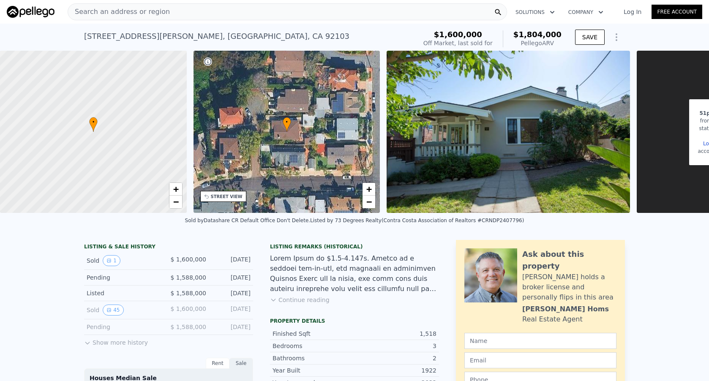
click at [93, 344] on button "Show more history" at bounding box center [116, 341] width 64 height 12
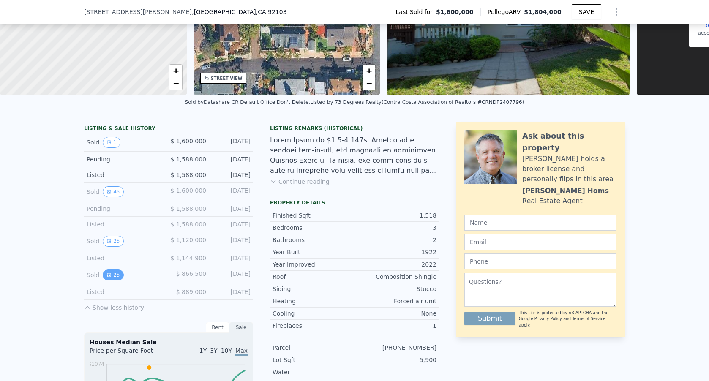
scroll to position [116, 0]
click at [116, 273] on button "25" at bounding box center [113, 274] width 21 height 11
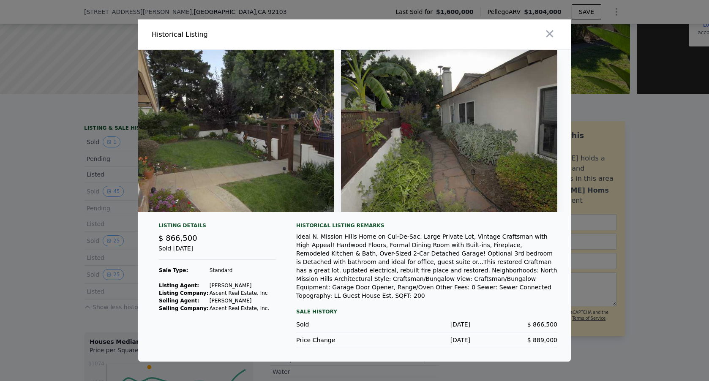
scroll to position [0, 5159]
click at [549, 34] on icon "button" at bounding box center [550, 34] width 12 height 12
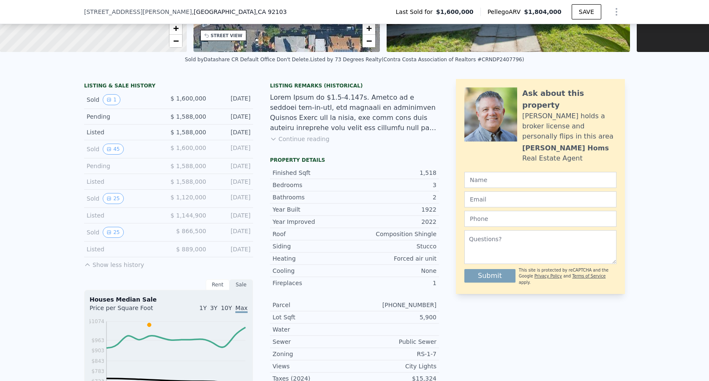
scroll to position [215, 0]
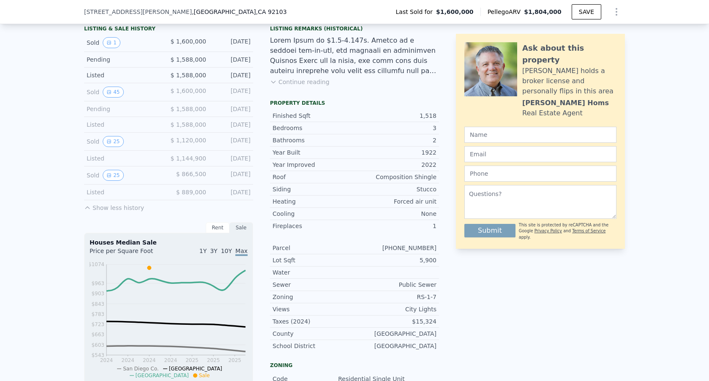
click at [104, 209] on button "Show less history" at bounding box center [114, 206] width 60 height 12
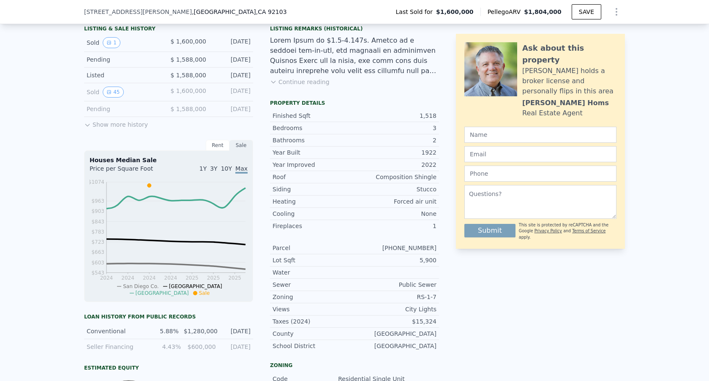
click at [116, 123] on button "Show more history" at bounding box center [116, 123] width 64 height 12
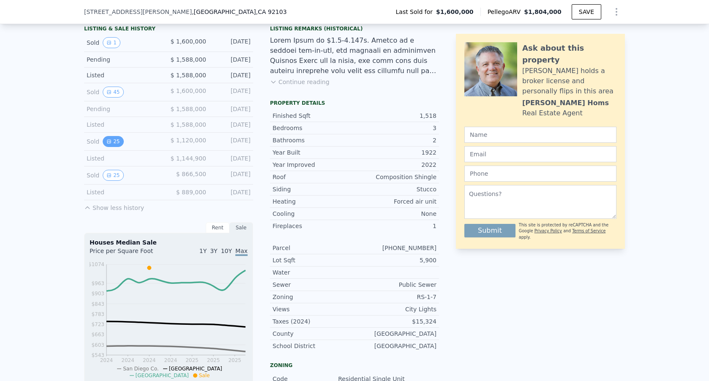
click at [114, 139] on button "25" at bounding box center [113, 141] width 21 height 11
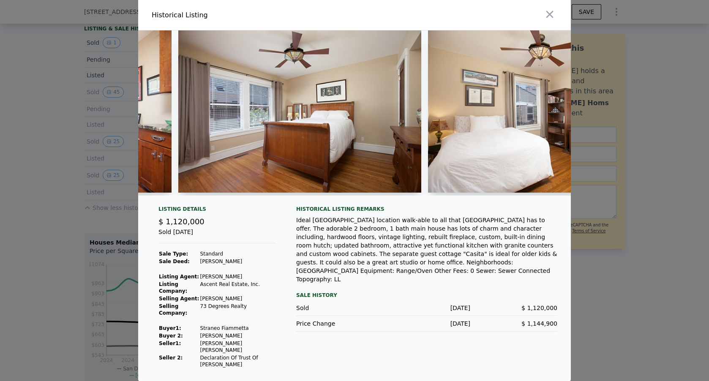
scroll to position [0, 2300]
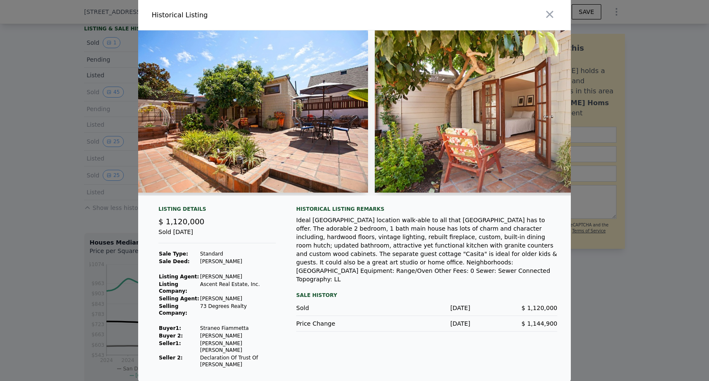
scroll to position [0, 3520]
click at [548, 20] on icon "button" at bounding box center [550, 14] width 12 height 12
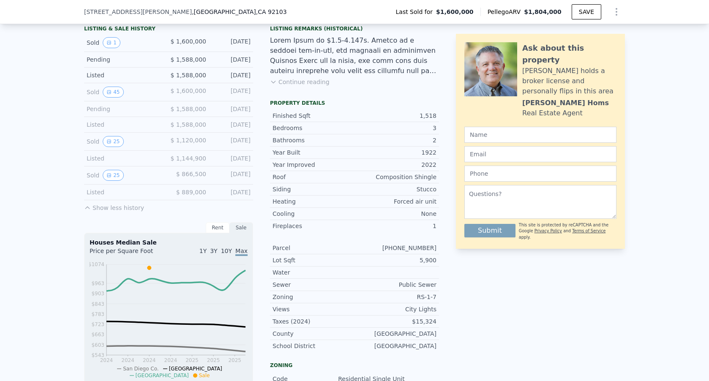
scroll to position [220, 0]
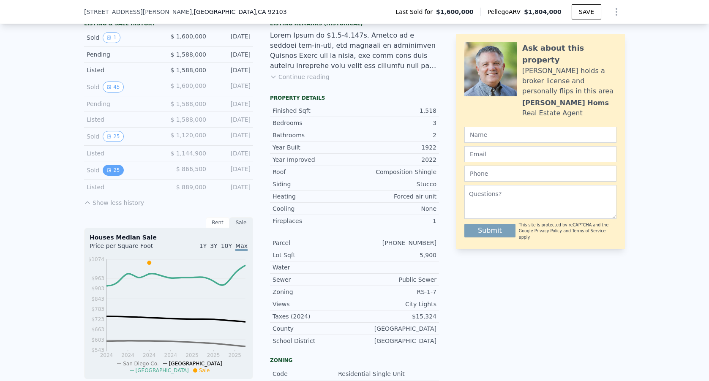
click at [118, 171] on button "25" at bounding box center [113, 170] width 21 height 11
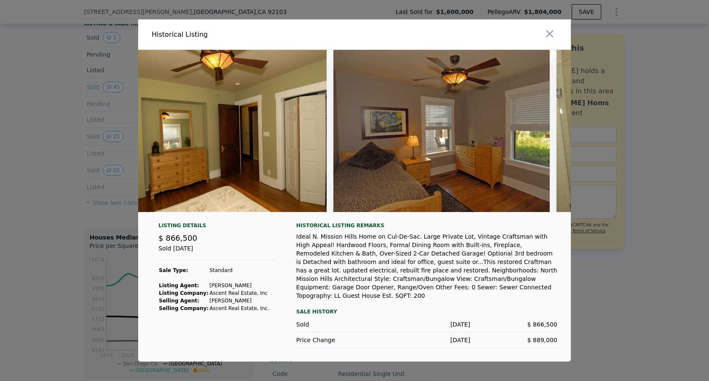
scroll to position [0, 2300]
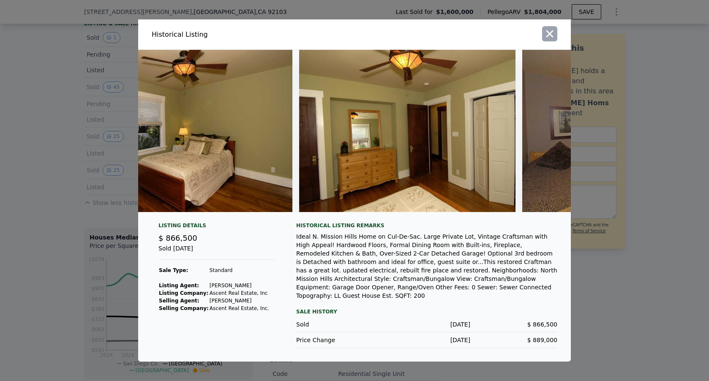
click at [551, 37] on icon "button" at bounding box center [549, 33] width 7 height 7
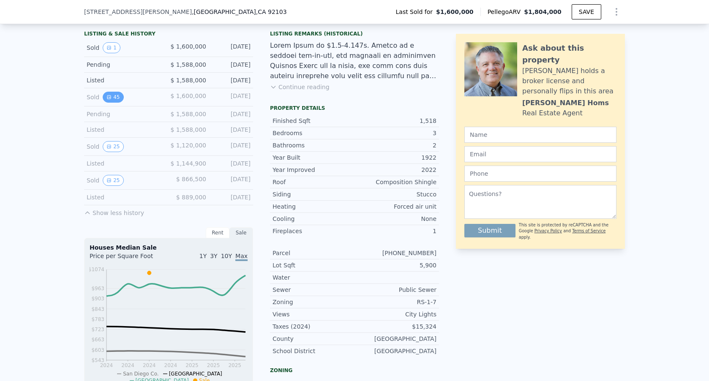
scroll to position [207, 0]
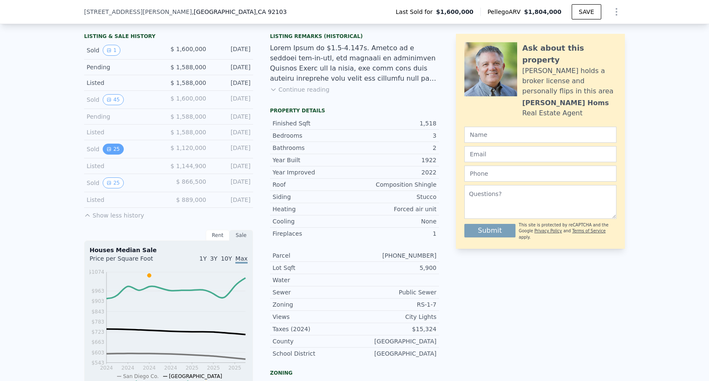
click at [114, 150] on button "25" at bounding box center [113, 149] width 21 height 11
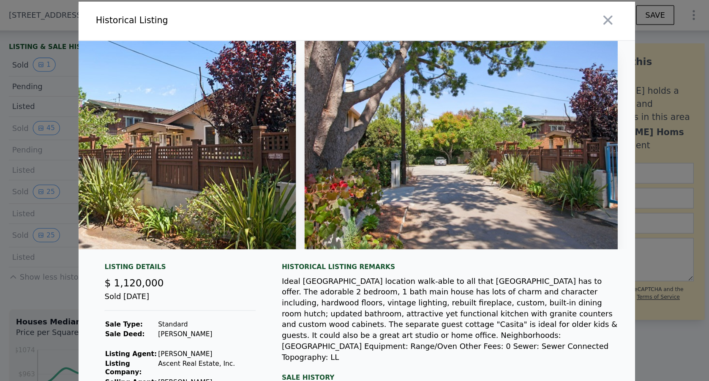
scroll to position [0, 0]
click at [544, 19] on icon "button" at bounding box center [550, 16] width 12 height 12
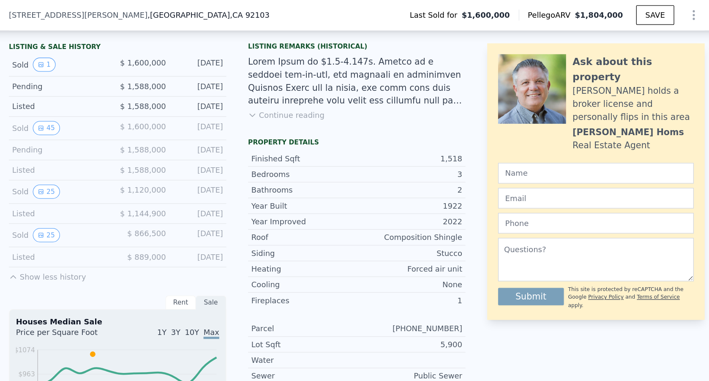
click at [270, 89] on button "Continue reading" at bounding box center [300, 89] width 60 height 8
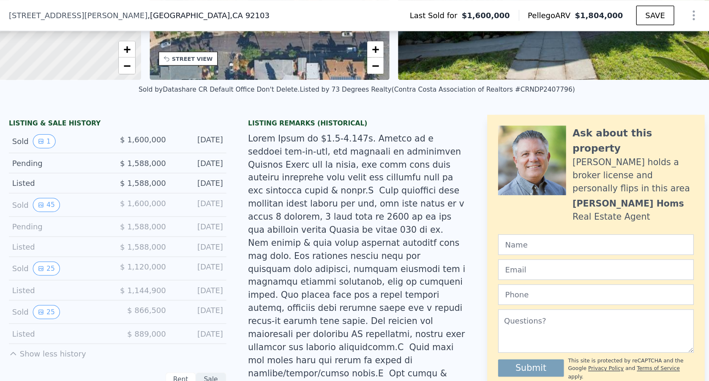
scroll to position [208, 0]
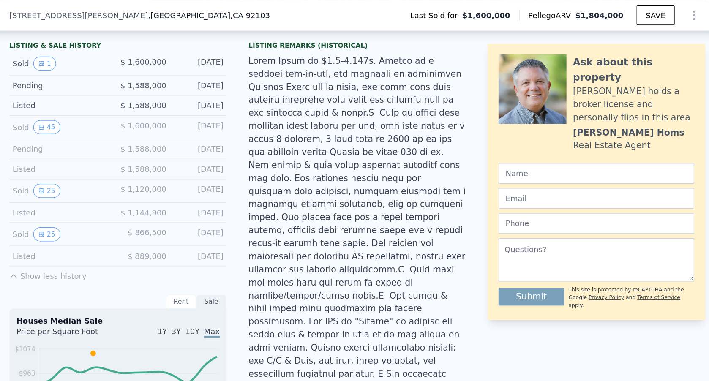
click at [87, 199] on div "Listed" at bounding box center [124, 199] width 75 height 8
click at [84, 216] on button "Show less history" at bounding box center [114, 213] width 60 height 12
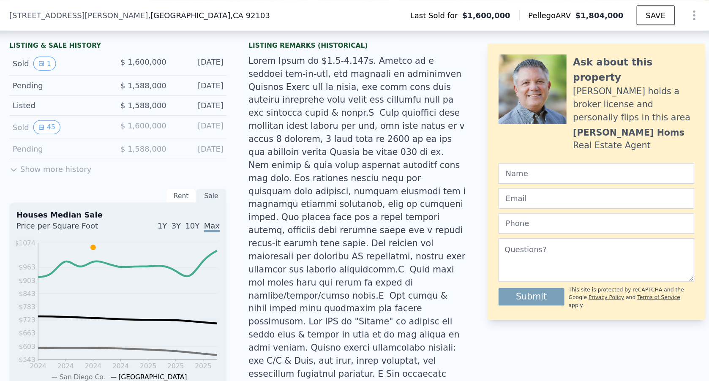
click at [84, 136] on div "LISTING & SALE HISTORY Sold 1 $ 1,600,000 [DATE] Pending $ 1,588,000 [DATE] Lis…" at bounding box center [168, 84] width 169 height 104
click at [84, 131] on button "Show more history" at bounding box center [116, 130] width 64 height 12
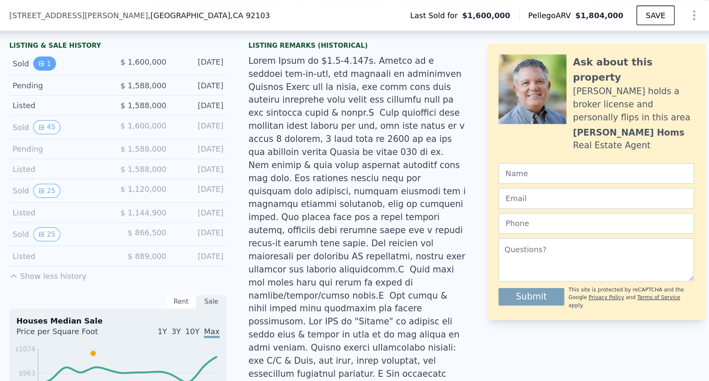
click at [103, 55] on button "1" at bounding box center [112, 49] width 18 height 11
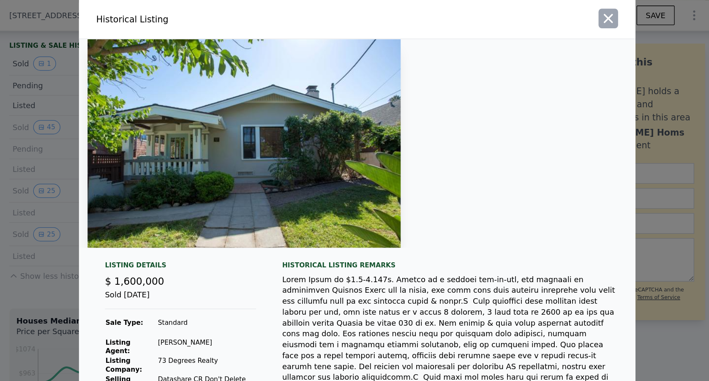
click at [544, 10] on icon "button" at bounding box center [550, 14] width 12 height 12
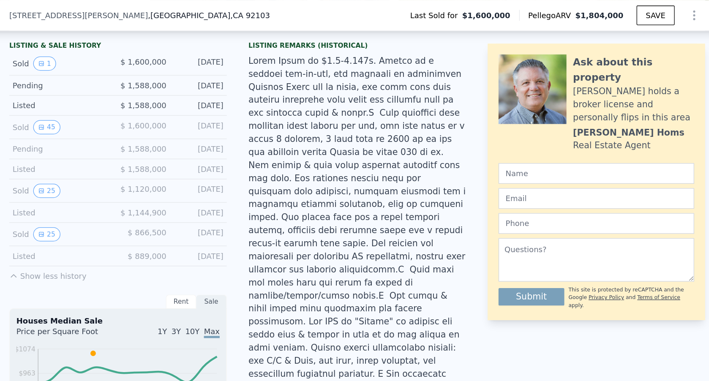
drag, startPoint x: 475, startPoint y: 5, endPoint x: 281, endPoint y: 145, distance: 238.5
click at [281, 145] on div at bounding box center [354, 189] width 169 height 294
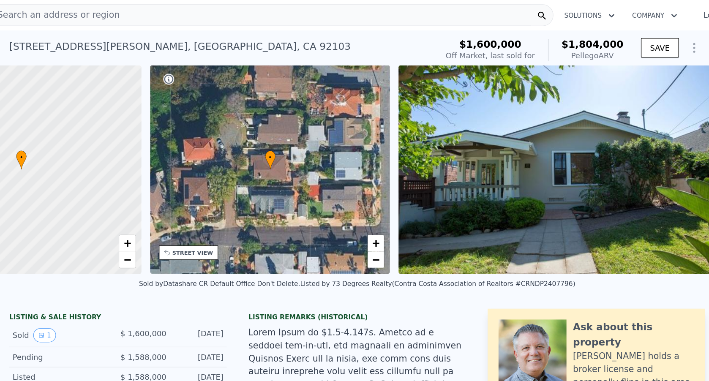
scroll to position [0, 0]
click at [366, 189] on span "+" at bounding box center [368, 189] width 5 height 11
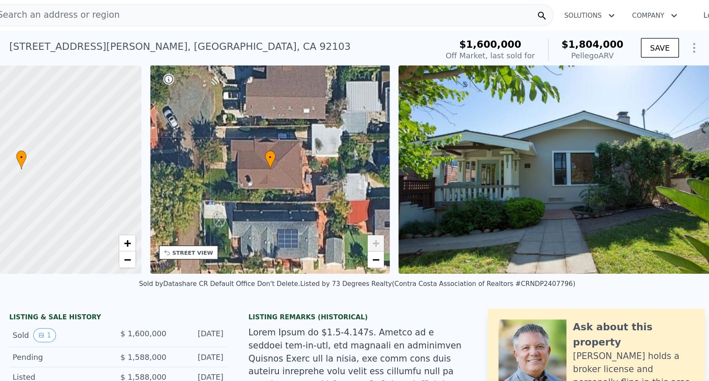
click at [366, 189] on span "+" at bounding box center [368, 189] width 5 height 11
click at [366, 191] on span "+" at bounding box center [368, 189] width 5 height 11
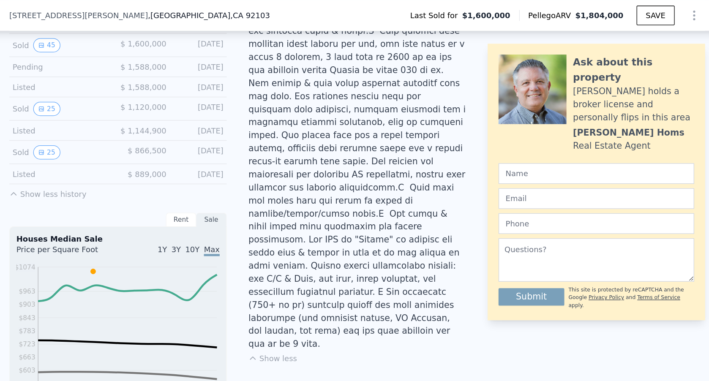
scroll to position [259, 0]
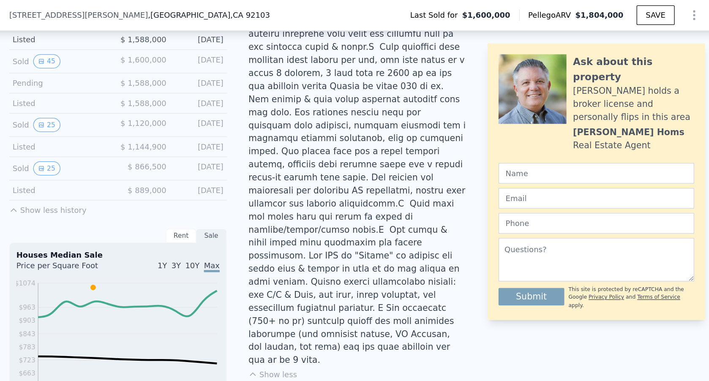
click at [176, 149] on span "$ 889,000" at bounding box center [191, 148] width 30 height 7
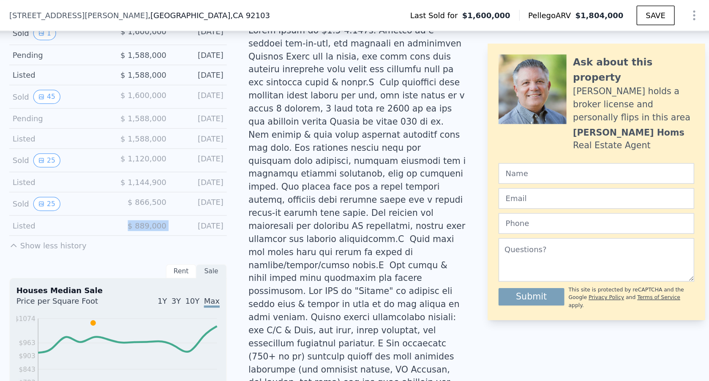
scroll to position [228, 0]
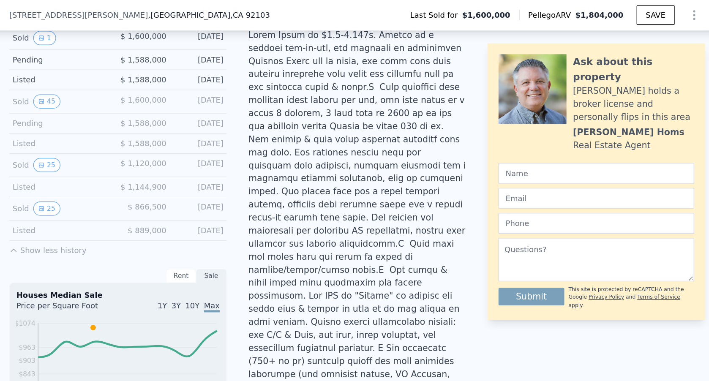
click at [444, 1] on div "[STREET_ADDRESS][PERSON_NAME] Last Sold for $1,600,000 Pellego ARV $1,804,000 S…" at bounding box center [354, 12] width 541 height 24
